Goal: Task Accomplishment & Management: Manage account settings

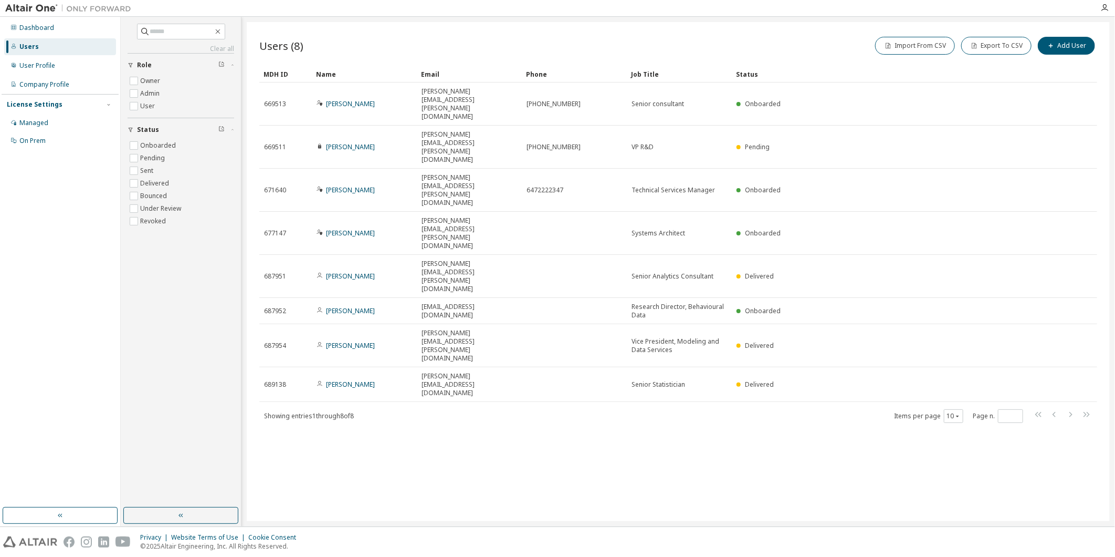
click at [831, 416] on div "Users (8) Import From CSV Export To CSV Add User Clear Load Save Save As Field …" at bounding box center [678, 271] width 863 height 499
click at [727, 422] on div "Users (8) Import From CSV Export To CSV Add User Clear Load Save Save As Field …" at bounding box center [678, 271] width 863 height 499
click at [621, 371] on div "Users (8) Import From CSV Export To CSV Add User Clear Load Save Save As Field …" at bounding box center [678, 271] width 863 height 499
click at [523, 385] on div "Users (8) Import From CSV Export To CSV Add User Clear Load Save Save As Field …" at bounding box center [678, 271] width 863 height 499
click at [738, 381] on div "Users (8) Import From CSV Export To CSV Add User Clear Load Save Save As Field …" at bounding box center [678, 271] width 863 height 499
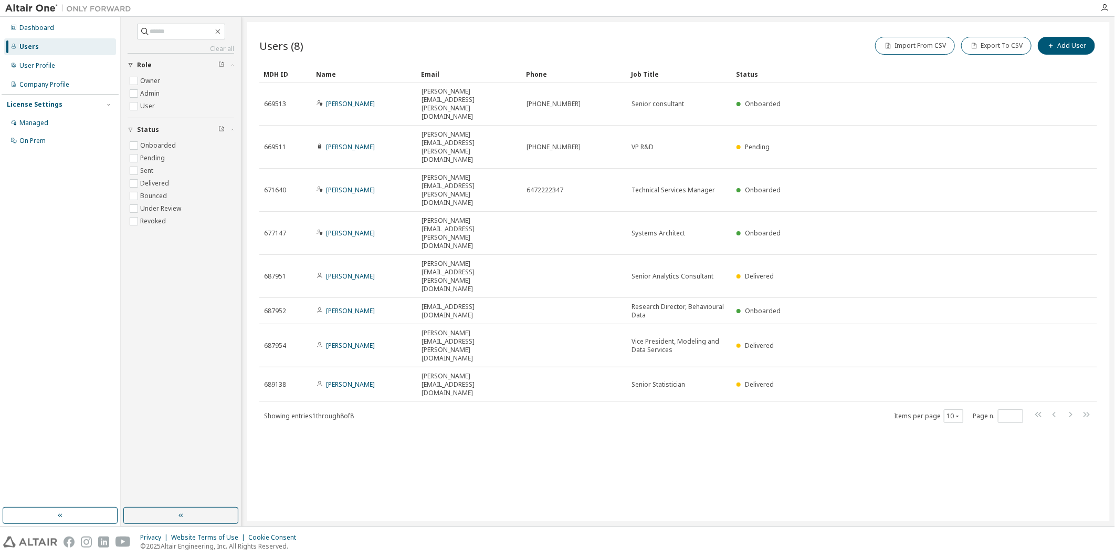
click at [742, 353] on div "Users (8) Import From CSV Export To CSV Add User Clear Load Save Save As Field …" at bounding box center [678, 271] width 863 height 499
click at [734, 366] on div "Users (8) Import From CSV Export To CSV Add User Clear Load Save Save As Field …" at bounding box center [678, 271] width 863 height 499
drag, startPoint x: 816, startPoint y: 380, endPoint x: 811, endPoint y: 377, distance: 5.7
click at [816, 380] on div "Users (8) Import From CSV Export To CSV Add User Clear Load Save Save As Field …" at bounding box center [678, 271] width 863 height 499
click at [683, 304] on div "Users (8) Import From CSV Export To CSV Add User Clear Load Save Save As Field …" at bounding box center [678, 271] width 863 height 499
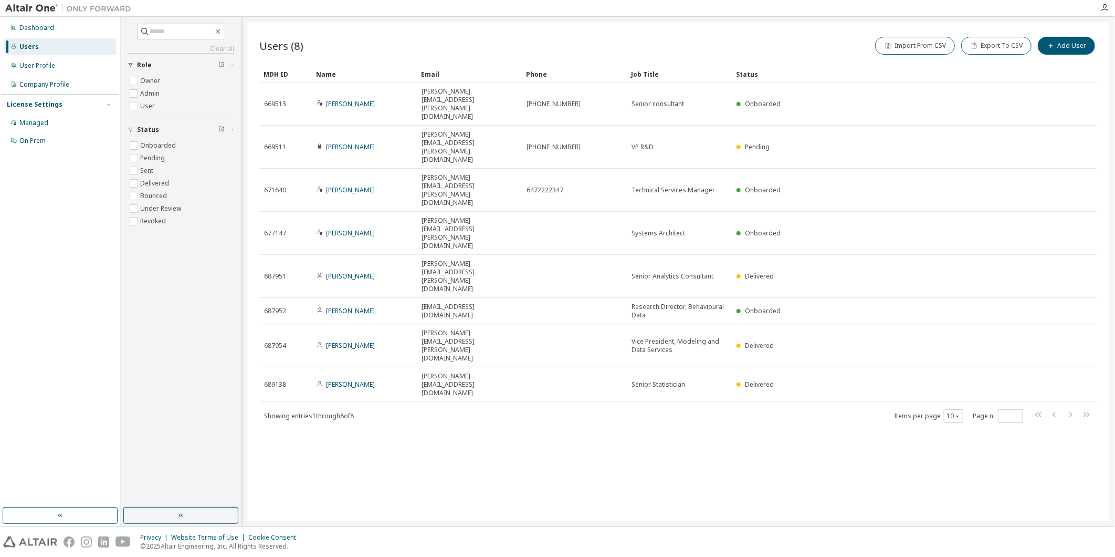
click at [397, 320] on div "Users (8) Import From CSV Export To CSV Add User Clear Load Save Save As Field …" at bounding box center [678, 271] width 863 height 499
click at [317, 22] on div "Users (8) Import From CSV Export To CSV Add User Clear Load Save Save As Field …" at bounding box center [678, 271] width 863 height 499
click at [821, 23] on div "Users (8) Import From CSV Export To CSV Add User Clear Load Save Save As Field …" at bounding box center [678, 271] width 863 height 499
click at [348, 349] on div "Users (8) Import From CSV Export To CSV Add User Clear Load Save Save As Field …" at bounding box center [678, 271] width 863 height 499
click at [747, 390] on div "Users (8) Import From CSV Export To CSV Add User Clear Load Save Save As Field …" at bounding box center [678, 271] width 863 height 499
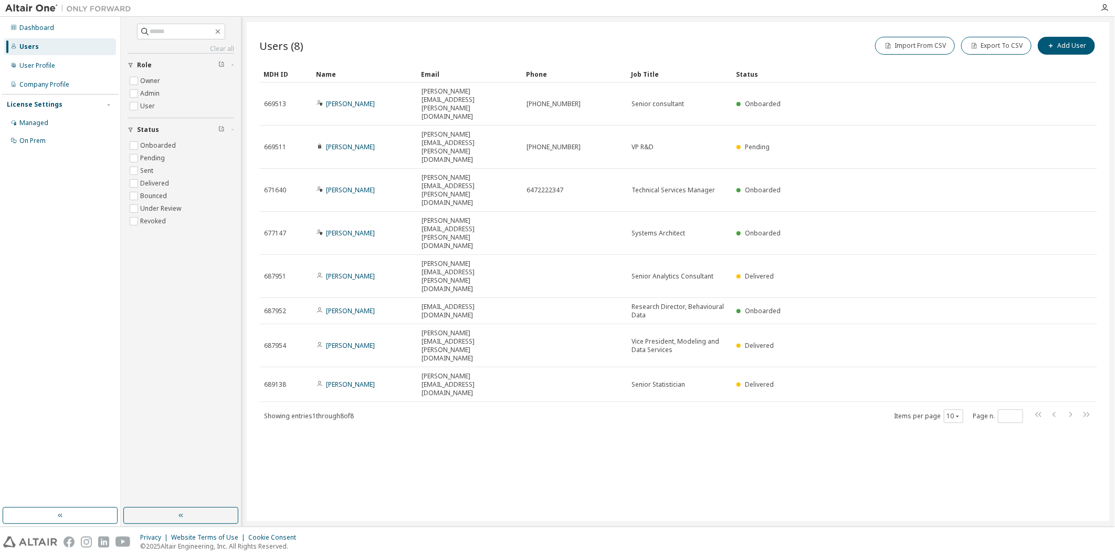
click at [771, 435] on div "Users (8) Import From CSV Export To CSV Add User Clear Load Save Save As Field …" at bounding box center [678, 271] width 863 height 499
click at [860, 414] on div "Users (8) Import From CSV Export To CSV Add User Clear Load Save Save As Field …" at bounding box center [678, 271] width 863 height 499
click at [615, 358] on div "Users (8) Import From CSV Export To CSV Add User Clear Load Save Save As Field …" at bounding box center [678, 271] width 863 height 499
click at [434, 315] on div "Users (8) Import From CSV Export To CSV Add User Clear Load Save Save As Field …" at bounding box center [678, 271] width 863 height 499
click at [799, 269] on div "Users (8) Import From CSV Export To CSV Add User Clear Load Save Save As Field …" at bounding box center [678, 271] width 863 height 499
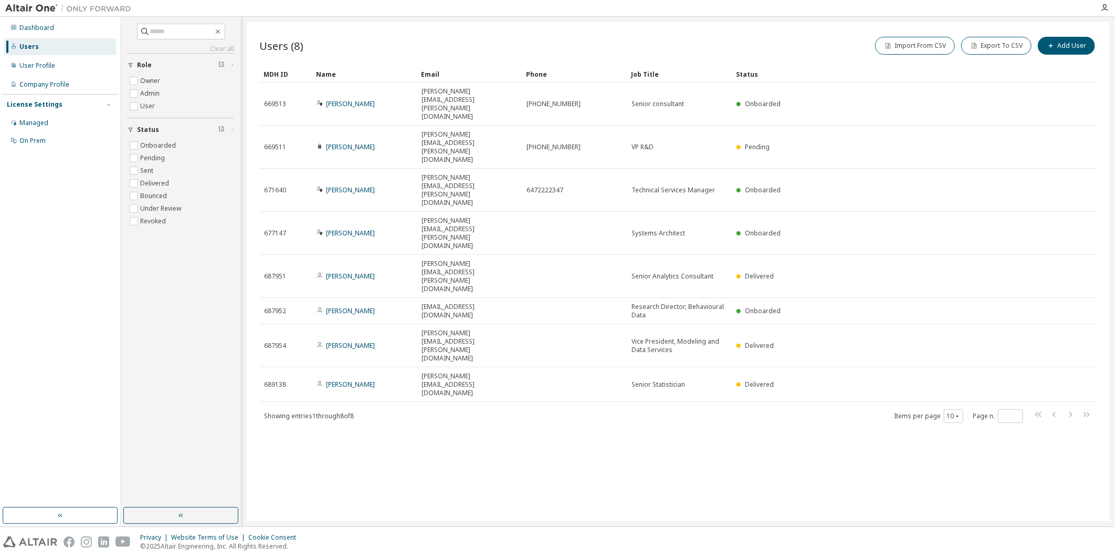
click at [795, 440] on div "Users (8) Import From CSV Export To CSV Add User Clear Load Save Save As Field …" at bounding box center [678, 271] width 863 height 499
click at [798, 366] on div "Users (8) Import From CSV Export To CSV Add User Clear Load Save Save As Field …" at bounding box center [678, 271] width 863 height 499
